Goal: Task Accomplishment & Management: Manage account settings

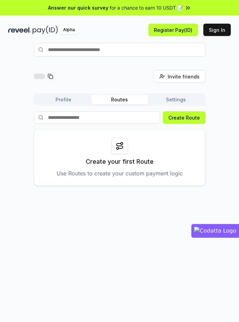
click at [60, 226] on div "Invite friends Invite Profile Routes Settings Create Route Create your first Ro…" at bounding box center [119, 207] width 239 height 303
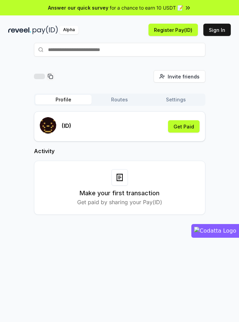
click at [64, 103] on button "Profile" at bounding box center [63, 100] width 56 height 10
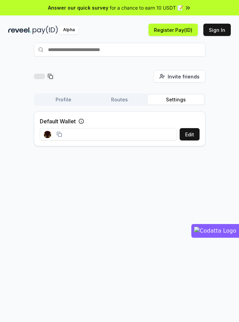
click at [174, 99] on button "Settings" at bounding box center [176, 100] width 56 height 10
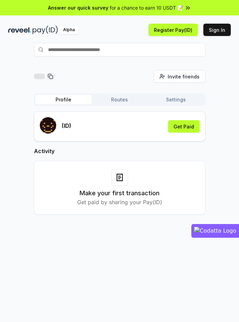
click at [56, 97] on button "Profile" at bounding box center [63, 100] width 56 height 10
click at [187, 127] on button "Get Paid" at bounding box center [183, 126] width 31 height 12
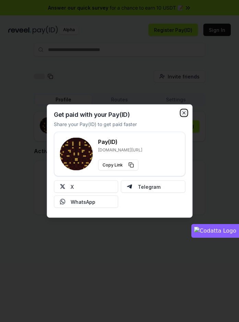
click at [185, 112] on icon "button" at bounding box center [183, 112] width 5 height 5
